Goal: Find specific page/section: Find specific page/section

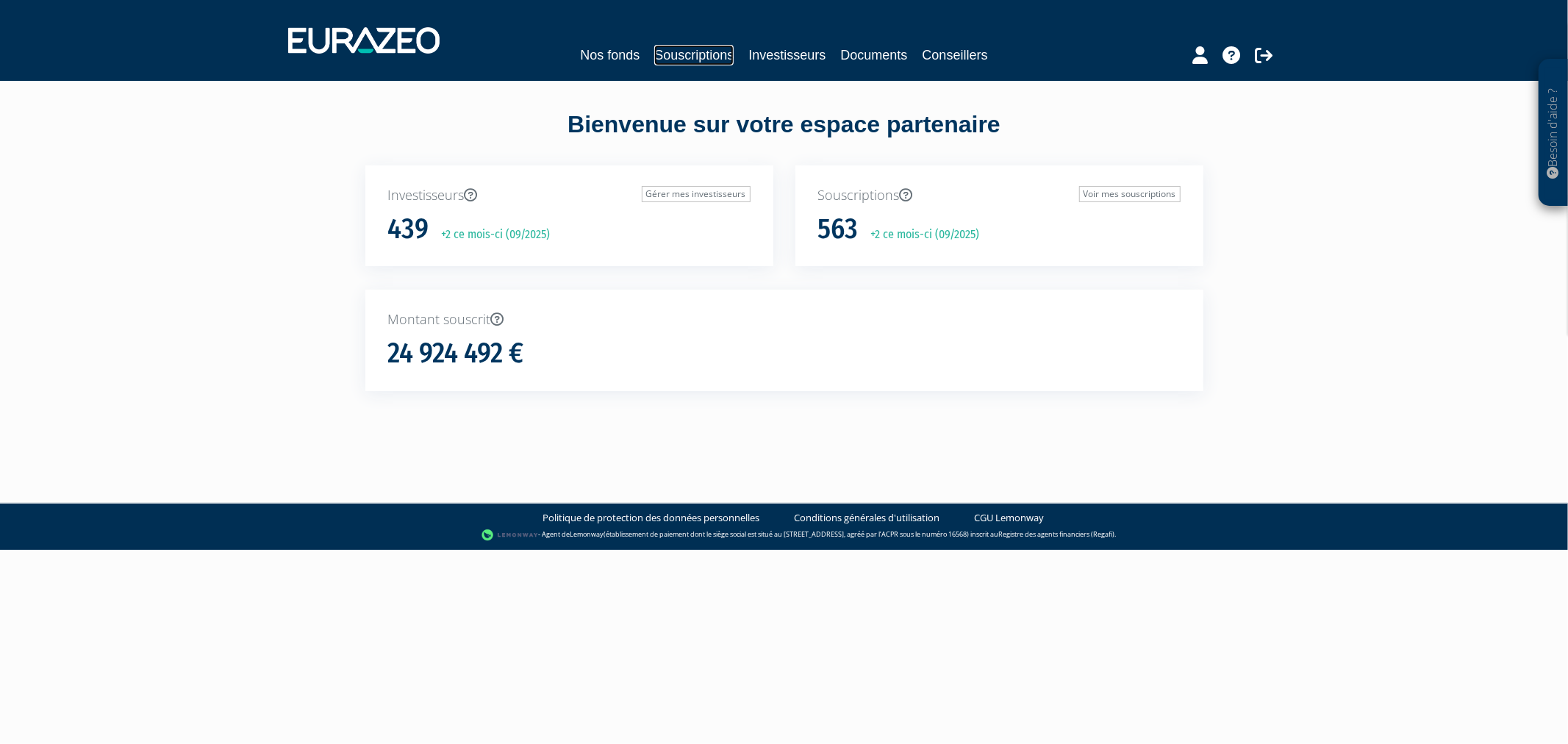
click at [678, 50] on link "Souscriptions" at bounding box center [694, 55] width 79 height 21
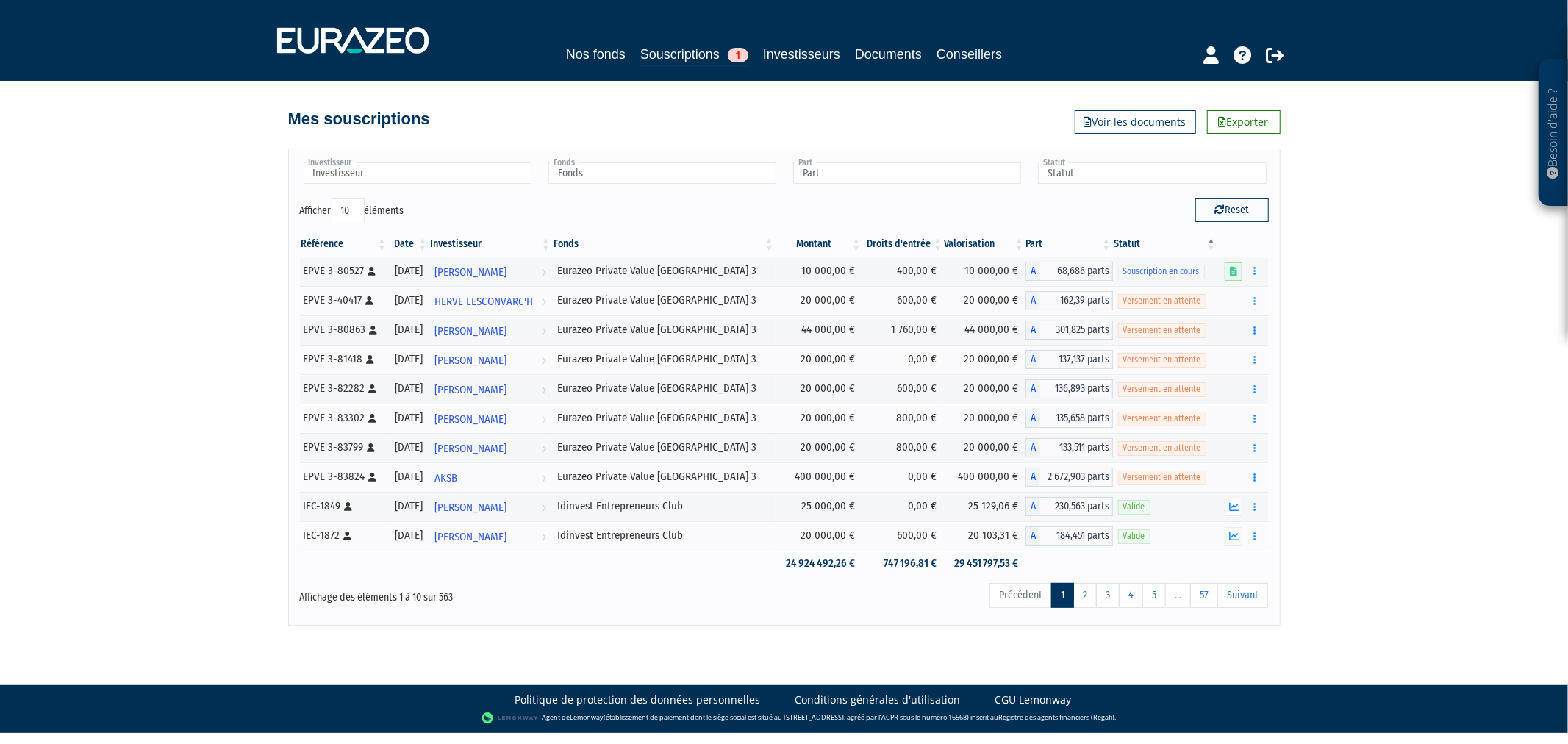
click at [448, 180] on input "Investisseur" at bounding box center [418, 173] width 228 height 22
type input "[PERSON_NAME]"
click at [363, 189] on li "[PERSON_NAME]" at bounding box center [417, 197] width 233 height 18
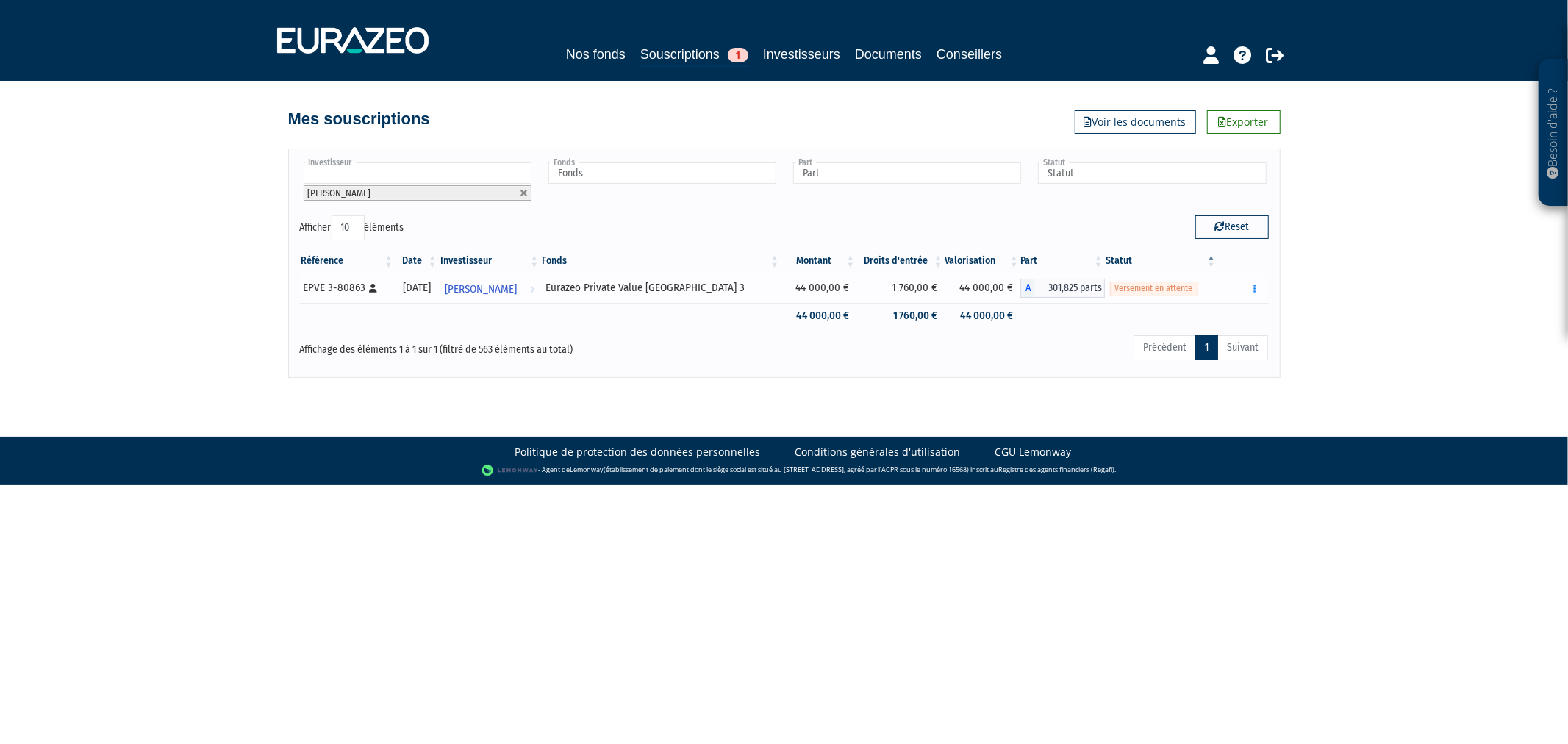
click at [831, 292] on td "44 000,00 €" at bounding box center [819, 288] width 75 height 30
click at [1251, 287] on button "button" at bounding box center [1254, 288] width 18 height 18
click at [1209, 314] on link "Documents" at bounding box center [1204, 314] width 110 height 24
